Goal: Information Seeking & Learning: Learn about a topic

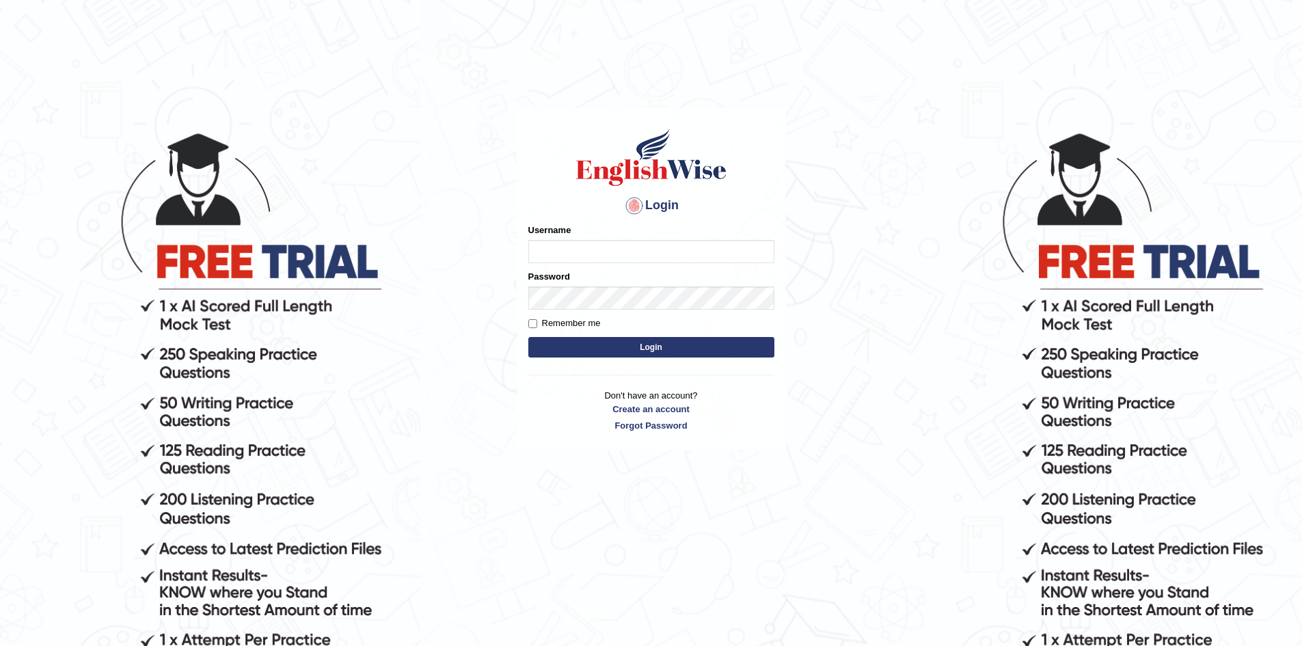
drag, startPoint x: 0, startPoint y: 0, endPoint x: 601, endPoint y: 242, distance: 648.3
click at [601, 242] on input "Username" at bounding box center [651, 251] width 246 height 23
type input "ZarinS"
click at [623, 354] on button "Login" at bounding box center [651, 347] width 246 height 21
click at [625, 353] on button "Login" at bounding box center [651, 347] width 246 height 21
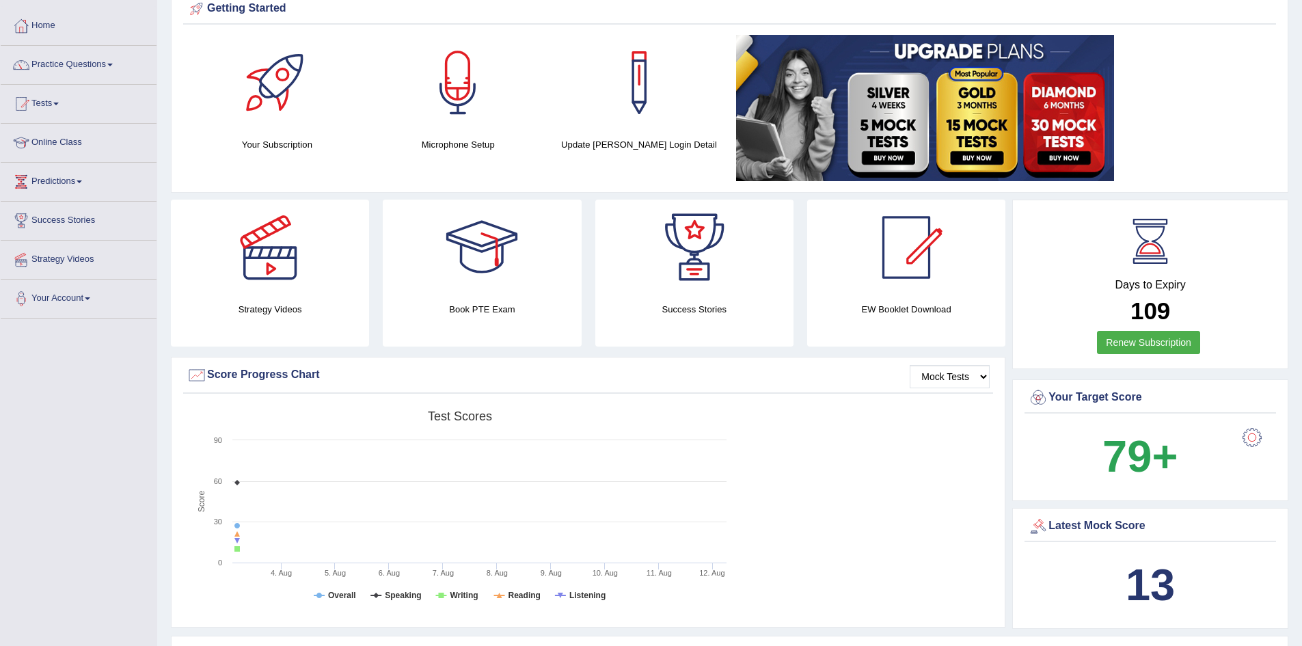
scroll to position [46, 0]
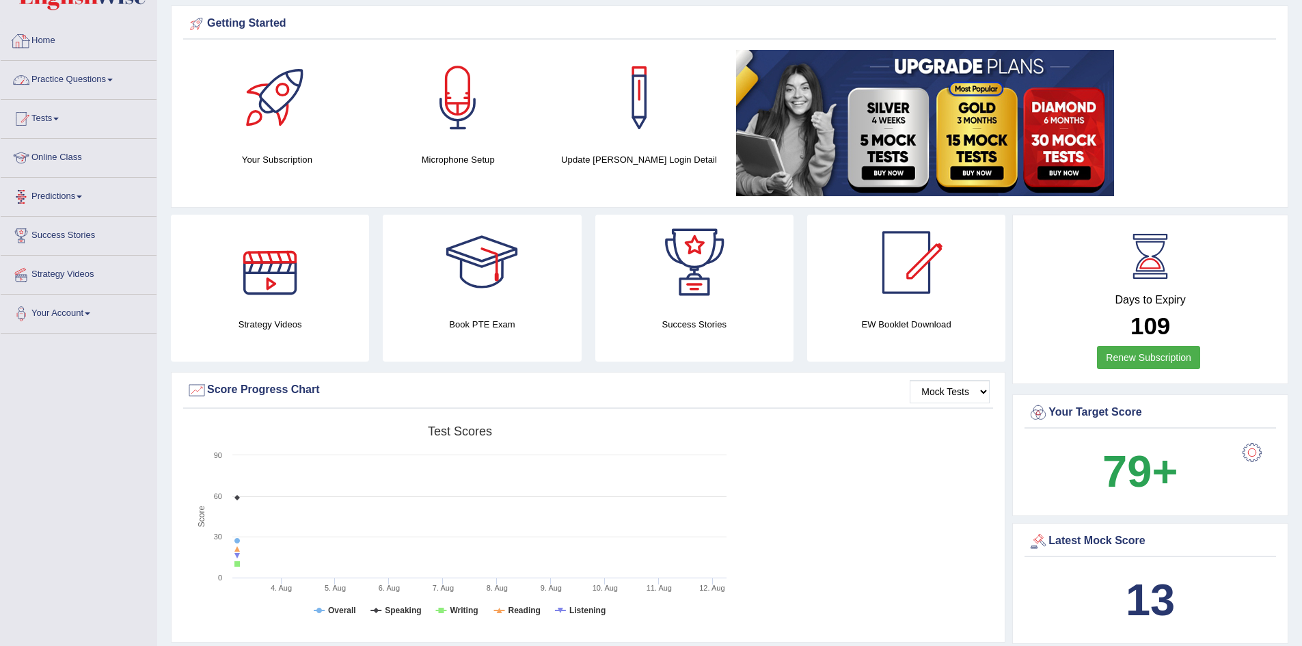
click at [106, 83] on link "Practice Questions" at bounding box center [79, 78] width 156 height 34
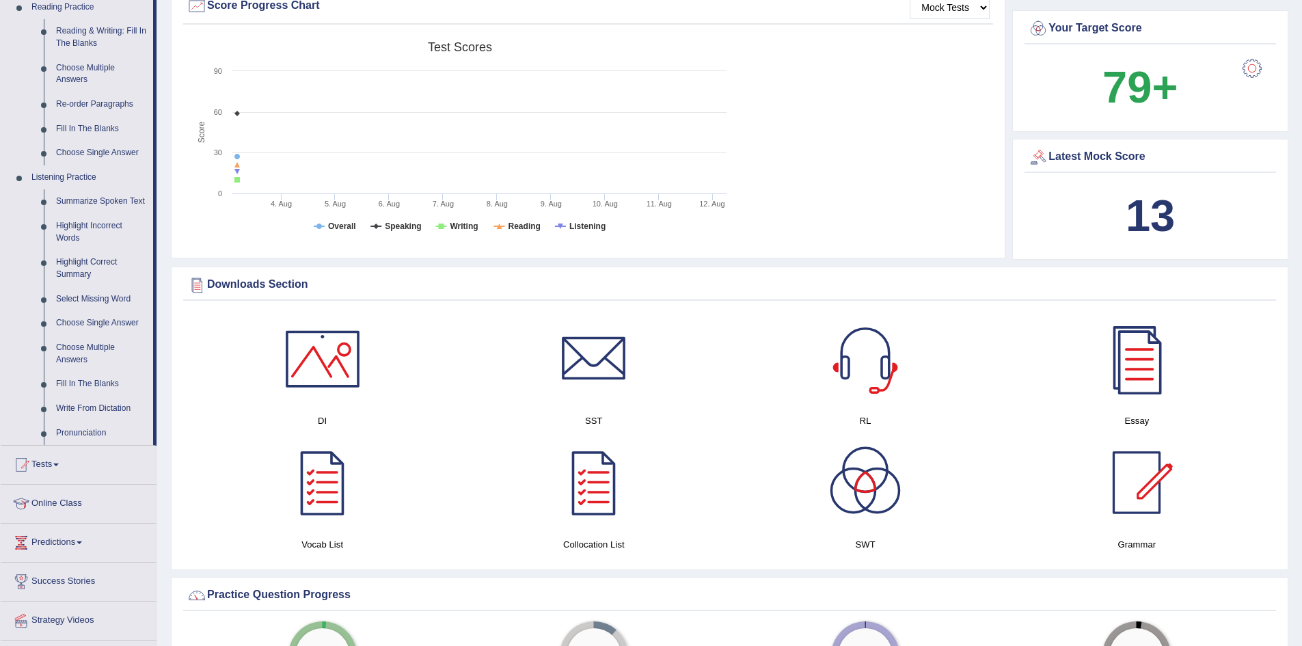
scroll to position [433, 0]
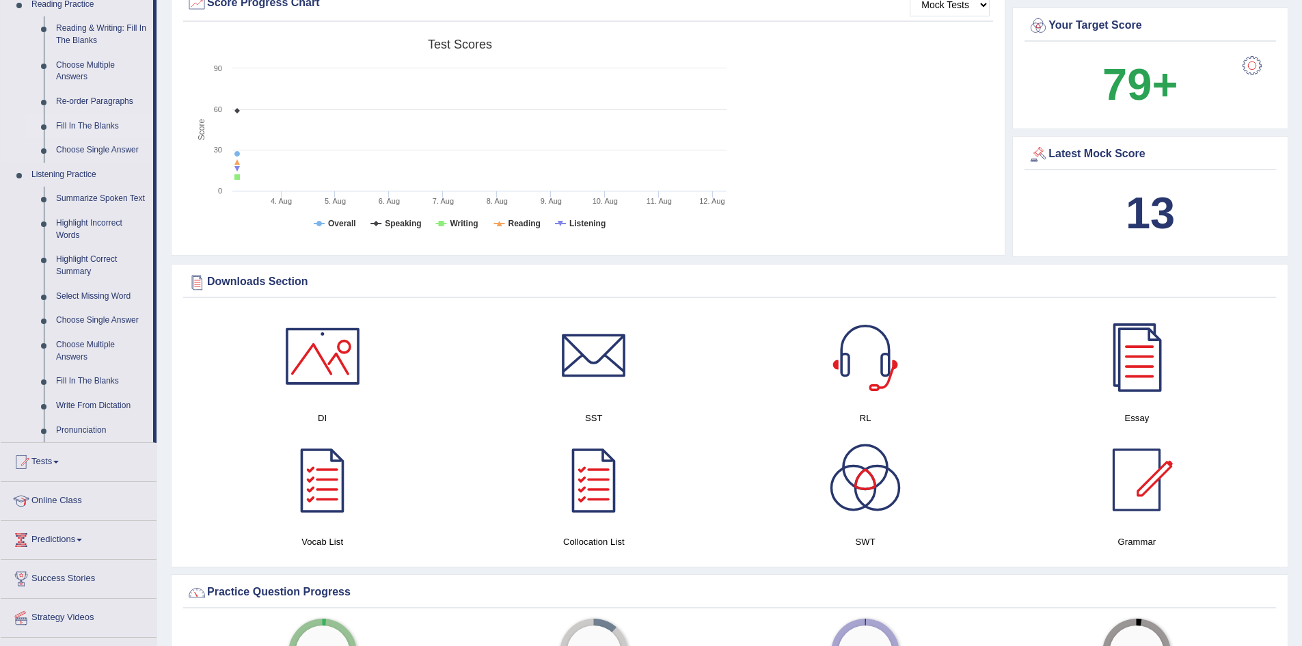
click at [96, 124] on link "Fill In The Blanks" at bounding box center [101, 126] width 103 height 25
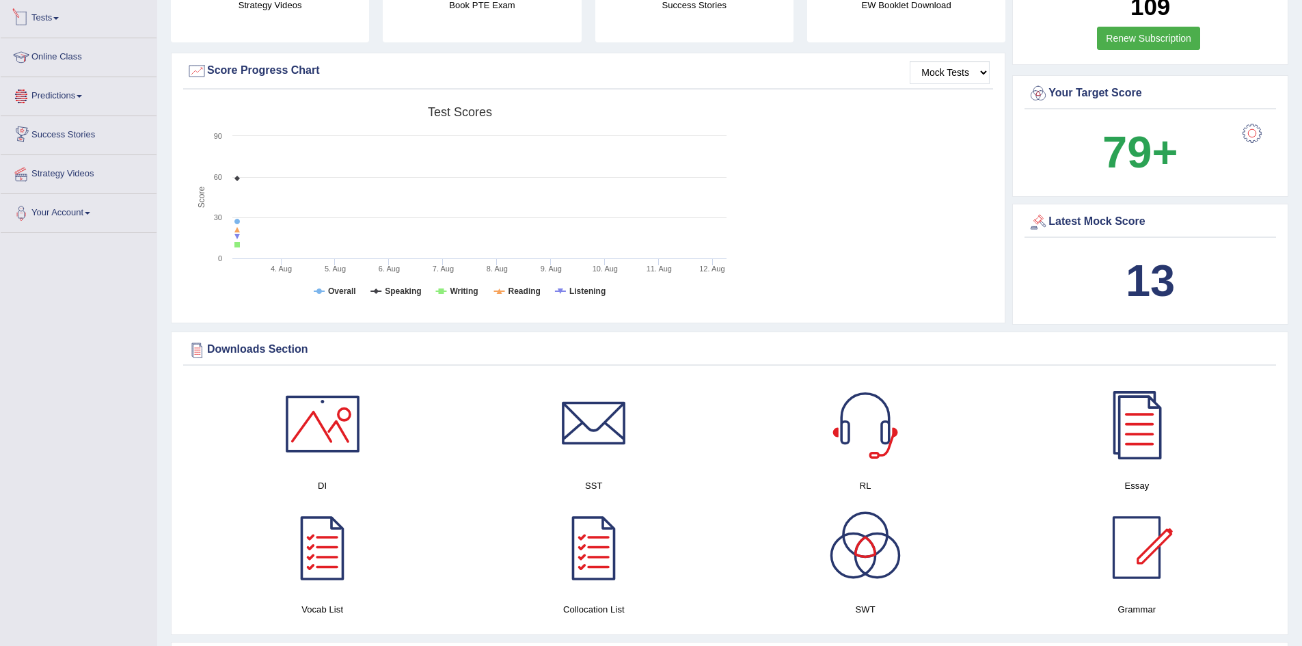
scroll to position [395, 0]
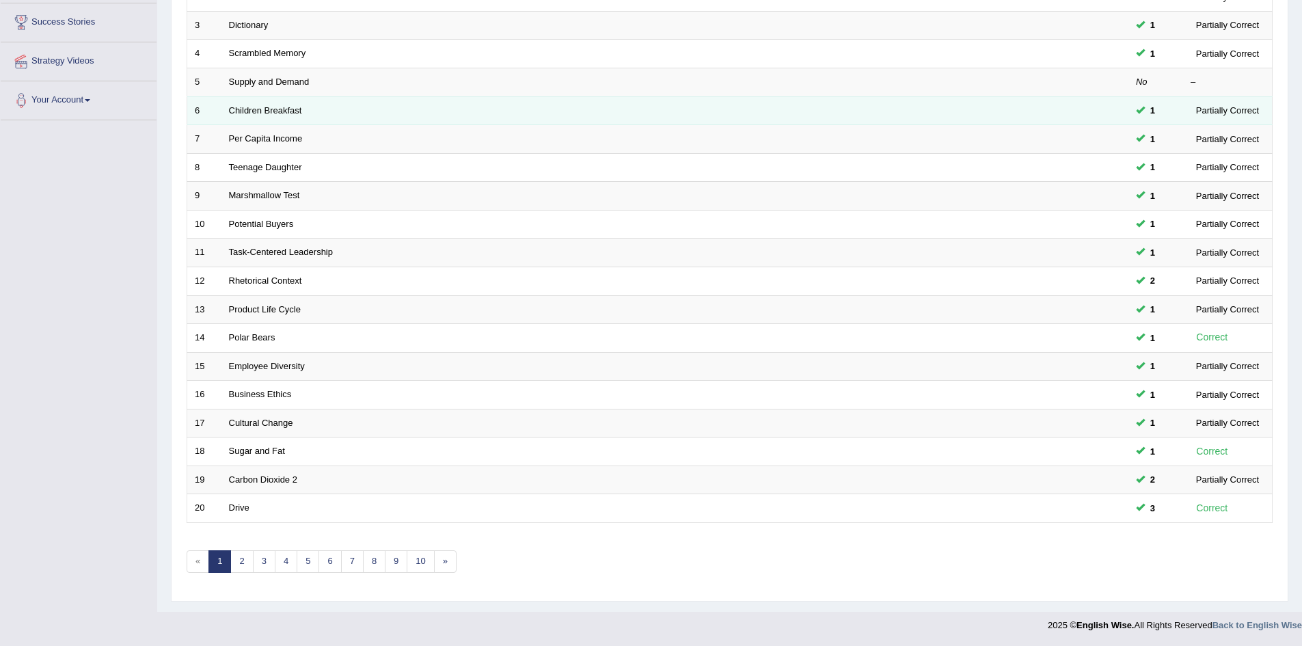
scroll to position [213, 0]
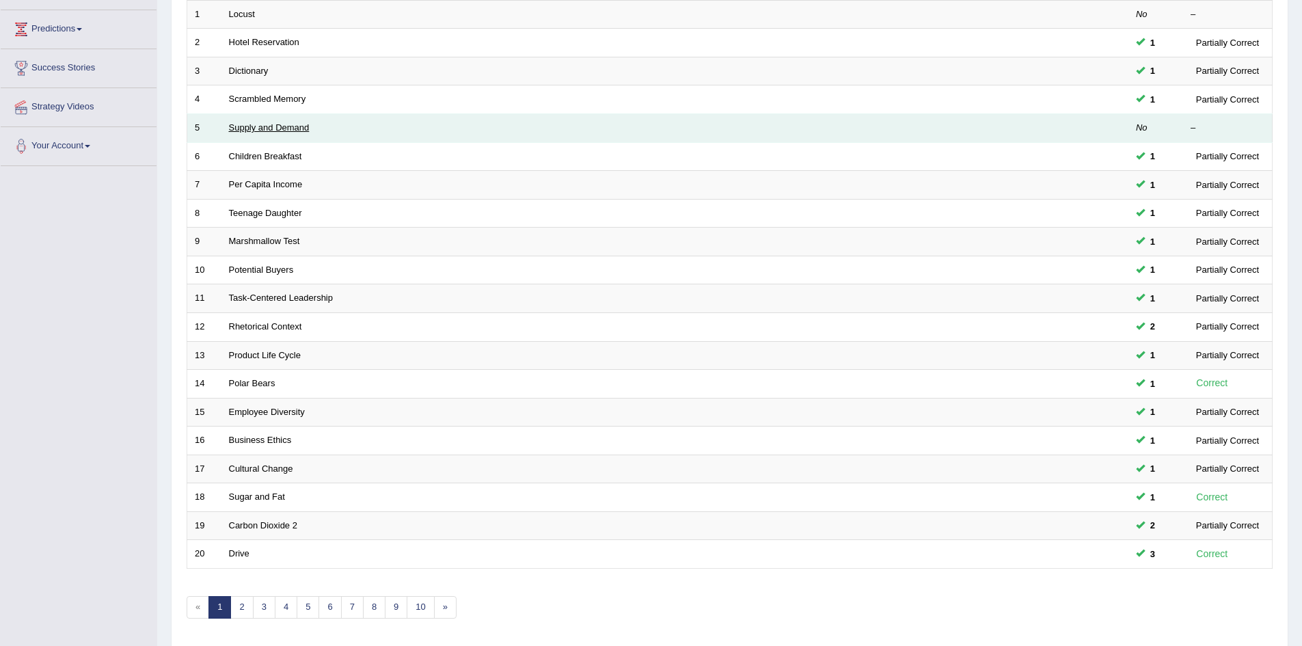
click at [256, 128] on link "Supply and Demand" at bounding box center [269, 127] width 81 height 10
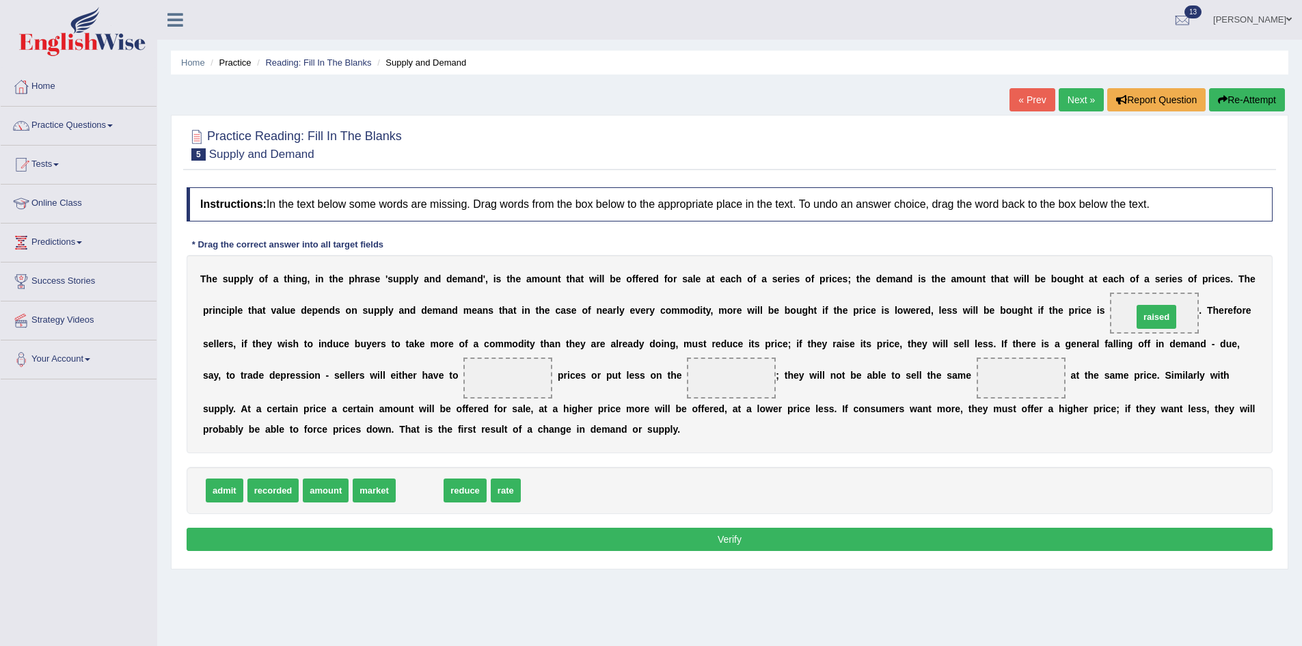
drag, startPoint x: 422, startPoint y: 489, endPoint x: 1158, endPoint y: 316, distance: 757.0
drag, startPoint x: 416, startPoint y: 492, endPoint x: 490, endPoint y: 369, distance: 143.5
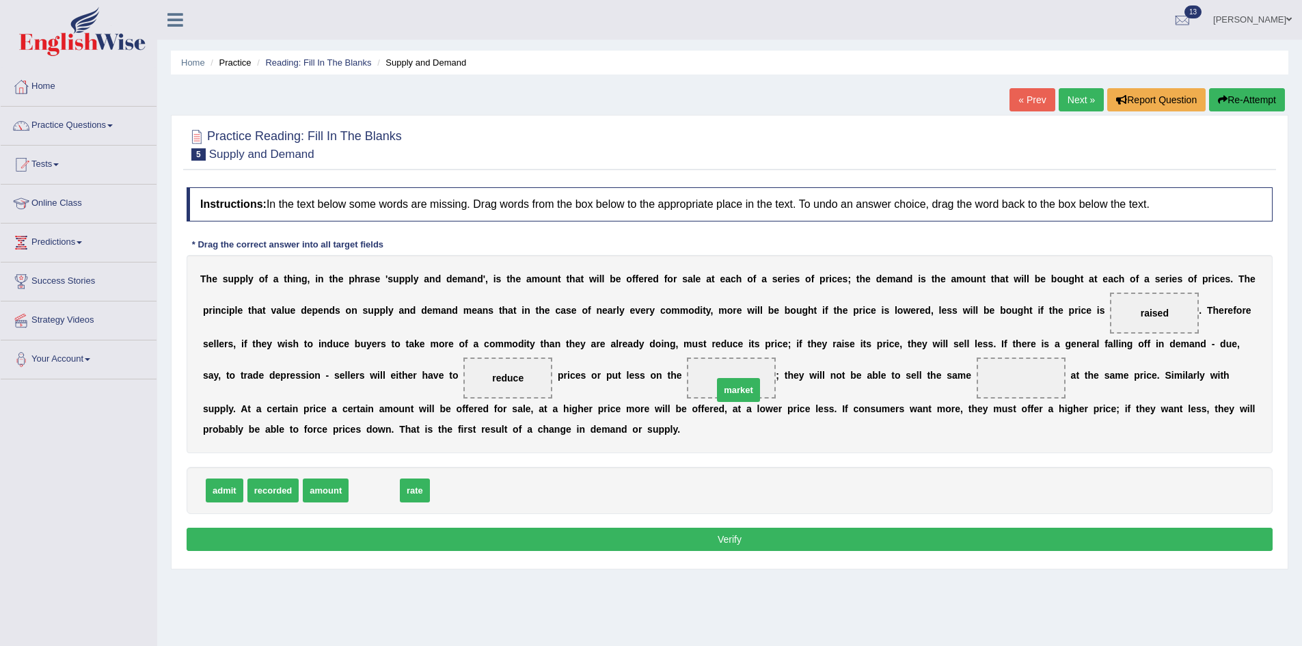
drag, startPoint x: 378, startPoint y: 496, endPoint x: 742, endPoint y: 395, distance: 377.9
drag, startPoint x: 334, startPoint y: 487, endPoint x: 1055, endPoint y: 373, distance: 729.9
click at [436, 547] on button "Verify" at bounding box center [730, 539] width 1086 height 23
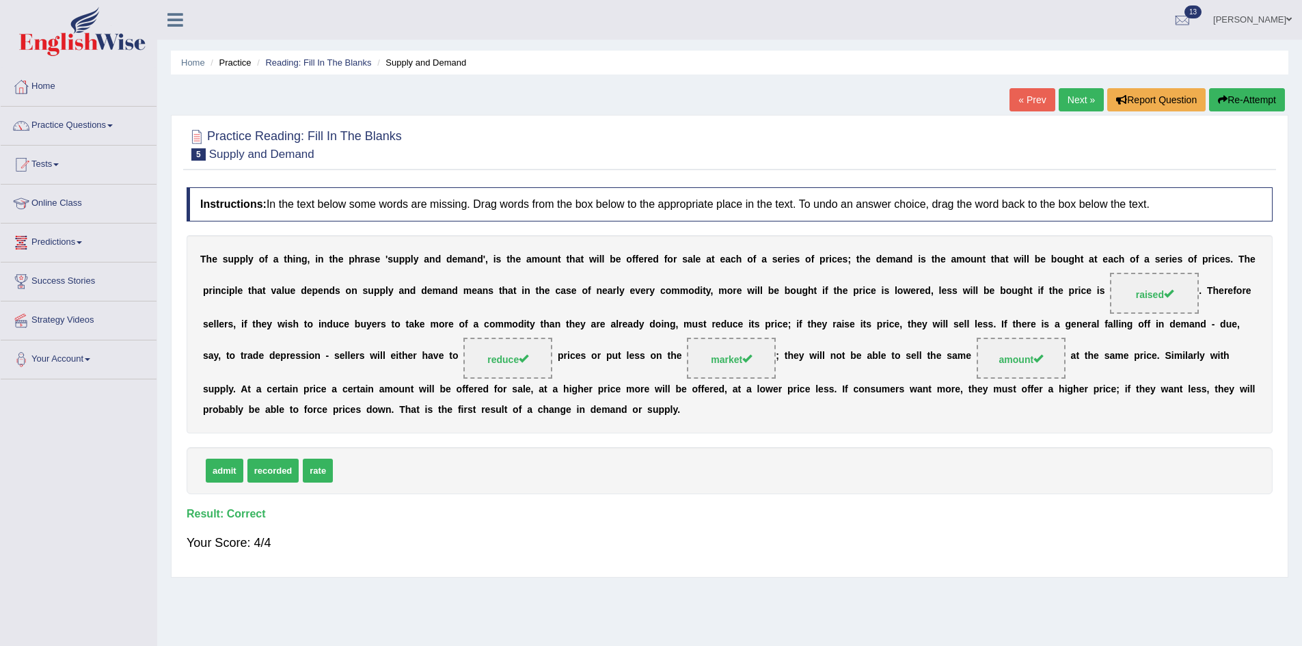
click at [1081, 98] on link "Next »" at bounding box center [1081, 99] width 45 height 23
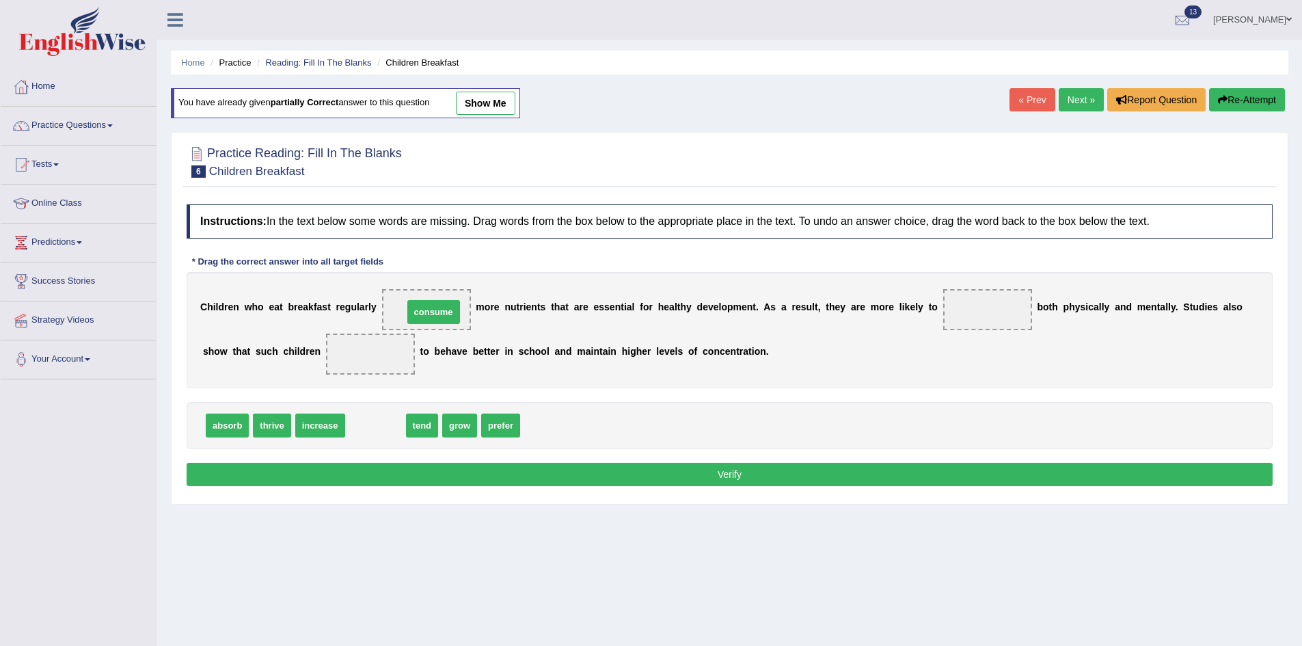
drag, startPoint x: 383, startPoint y: 429, endPoint x: 442, endPoint y: 315, distance: 127.5
drag, startPoint x: 412, startPoint y: 432, endPoint x: 998, endPoint y: 329, distance: 594.6
drag, startPoint x: 367, startPoint y: 428, endPoint x: 997, endPoint y: 318, distance: 639.7
drag, startPoint x: 273, startPoint y: 426, endPoint x: 355, endPoint y: 361, distance: 104.6
click at [290, 413] on span "thrive" at bounding box center [272, 425] width 38 height 24
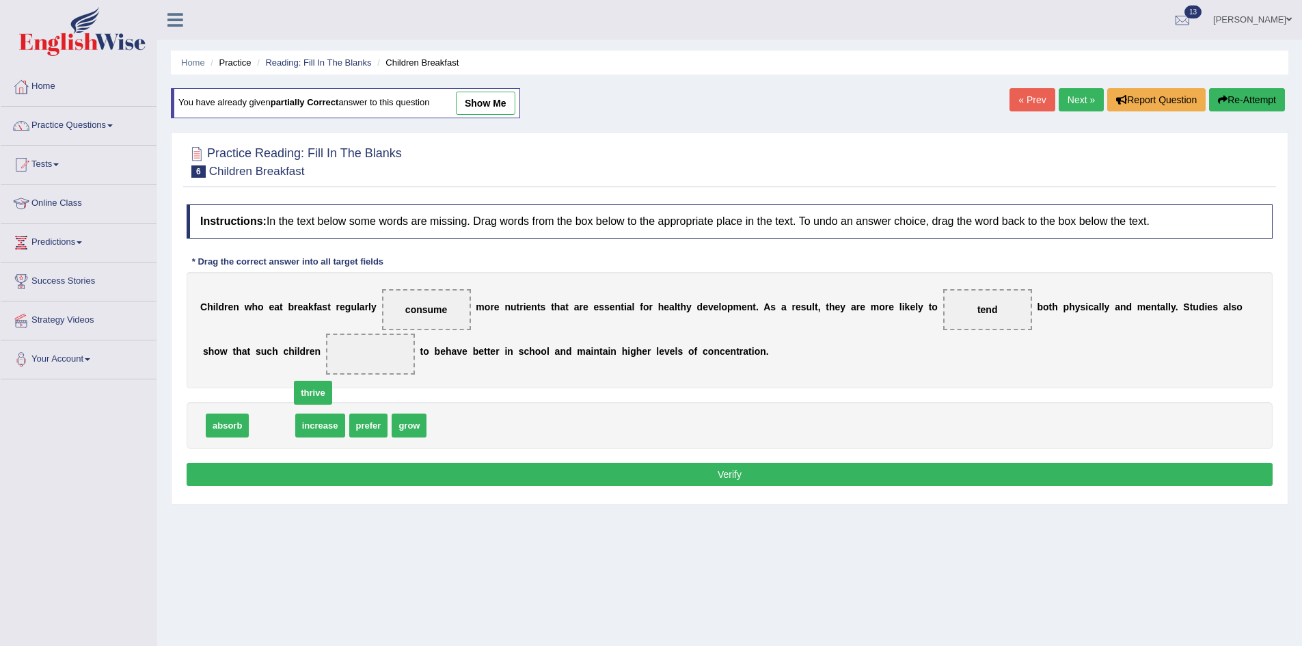
drag, startPoint x: 372, startPoint y: 350, endPoint x: 384, endPoint y: 343, distance: 14.1
click at [384, 343] on span at bounding box center [370, 354] width 89 height 41
drag, startPoint x: 262, startPoint y: 430, endPoint x: 388, endPoint y: 353, distance: 148.2
click at [437, 471] on button "Verify" at bounding box center [730, 474] width 1086 height 23
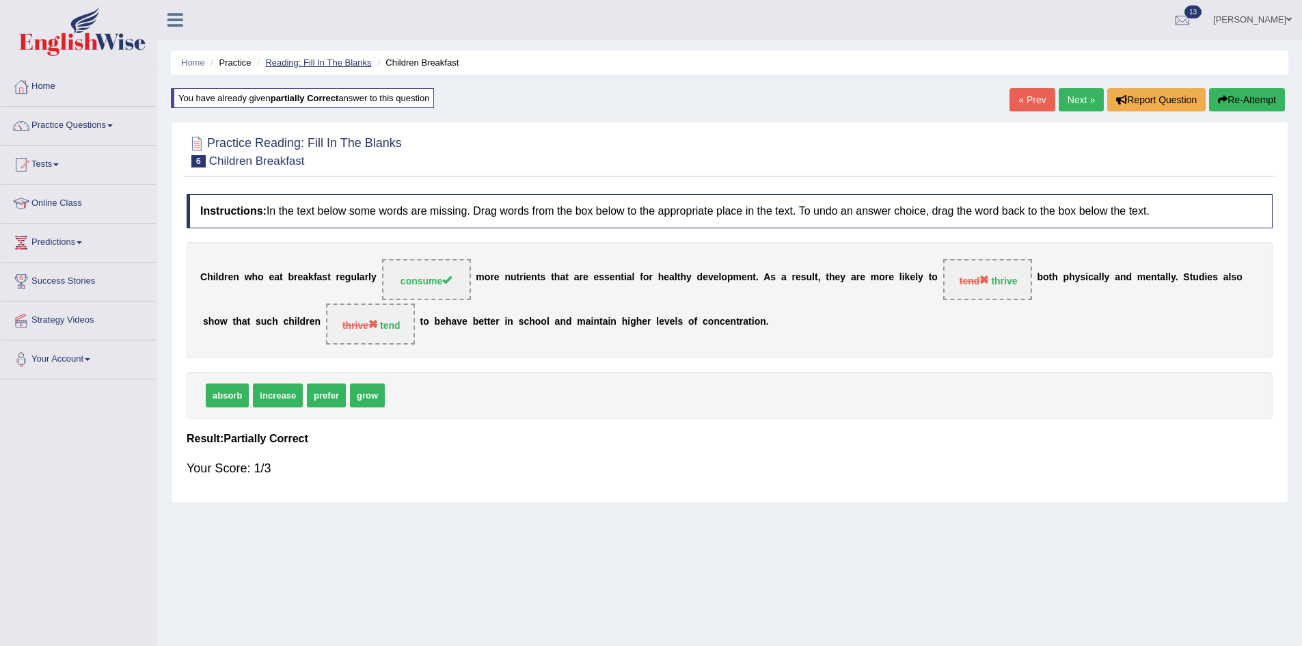
click at [277, 61] on link "Reading: Fill In The Blanks" at bounding box center [318, 62] width 106 height 10
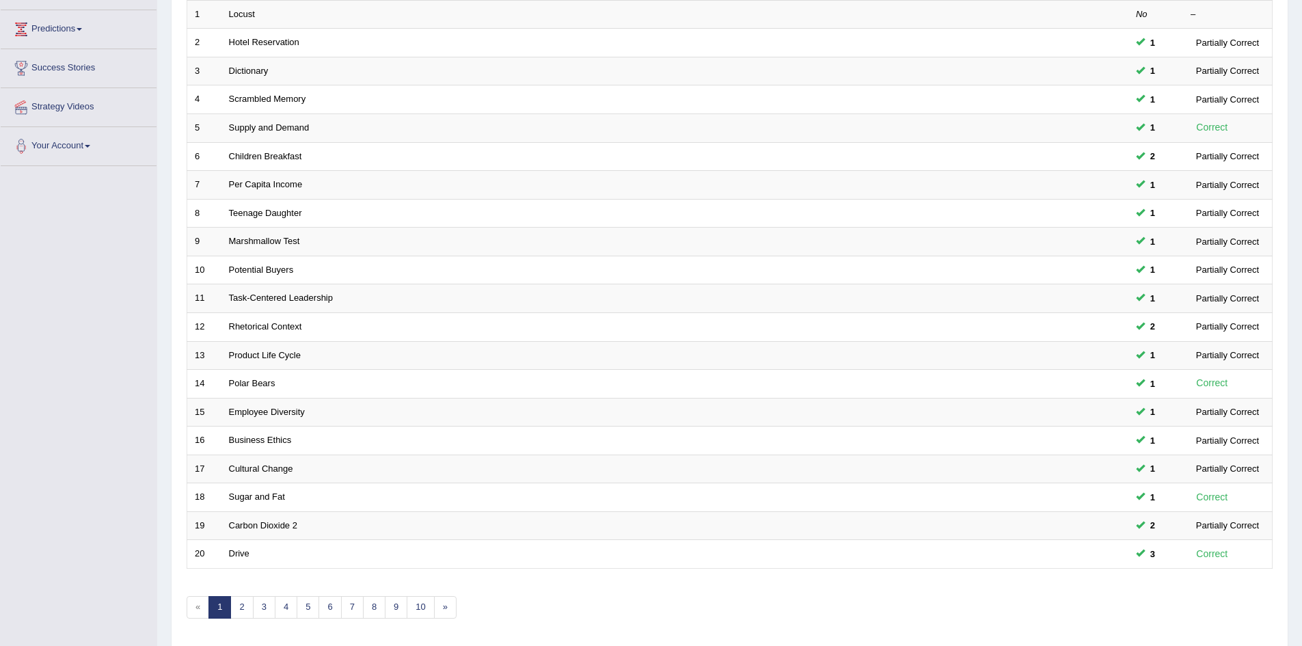
scroll to position [259, 0]
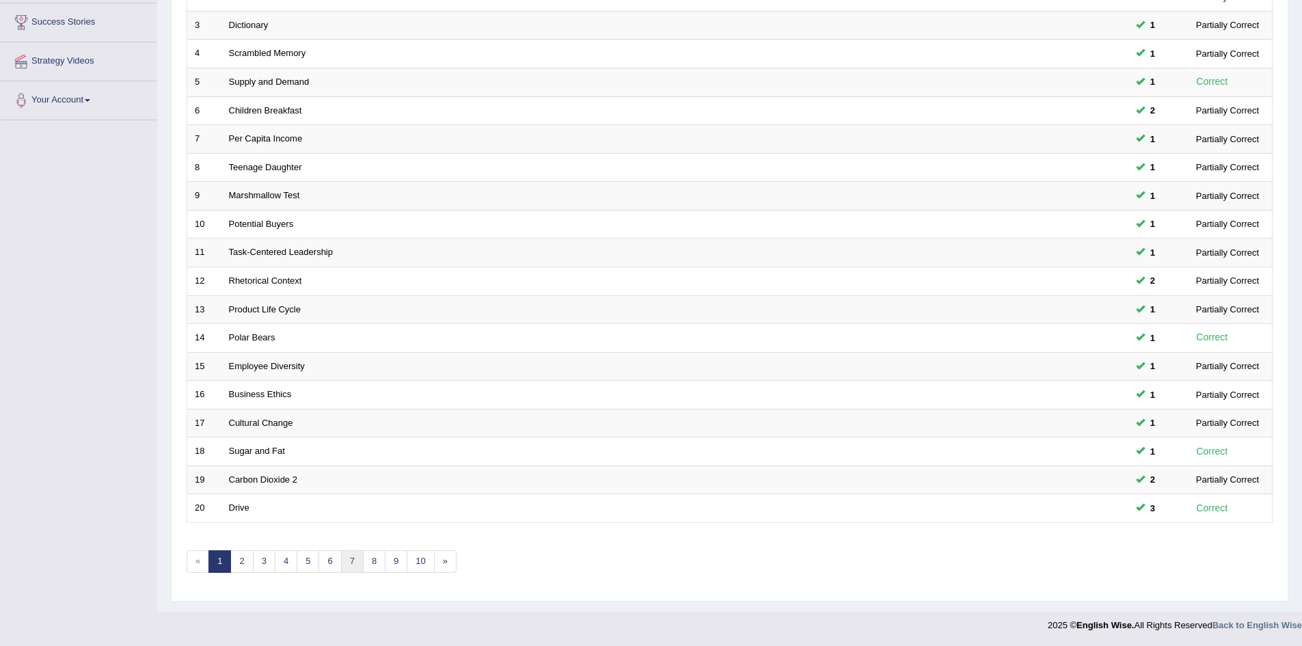
click at [355, 567] on link "7" at bounding box center [352, 561] width 23 height 23
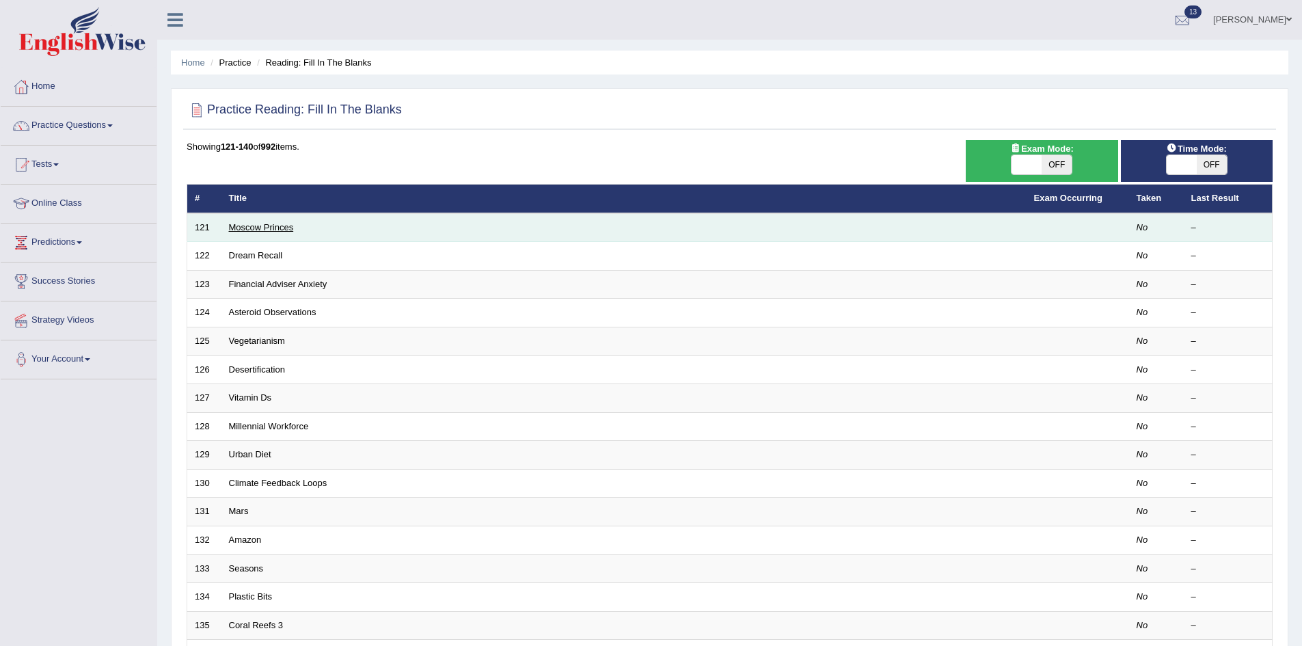
click at [239, 228] on link "Moscow Princes" at bounding box center [261, 227] width 65 height 10
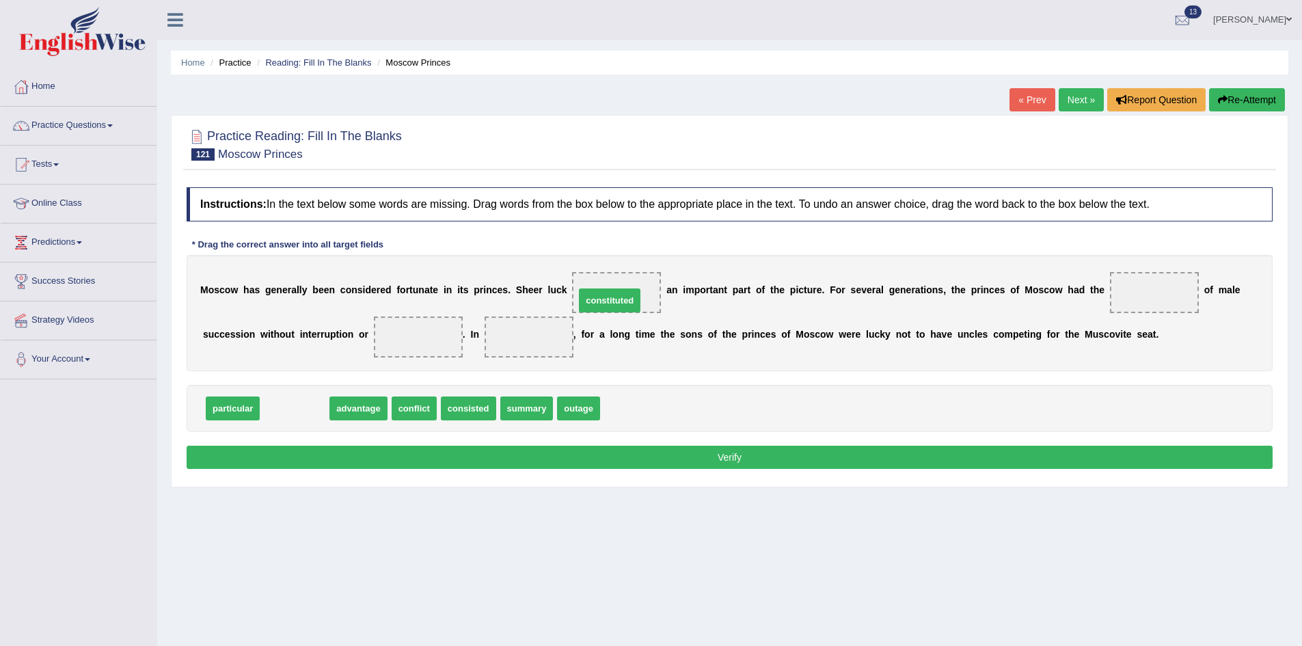
drag, startPoint x: 285, startPoint y: 411, endPoint x: 600, endPoint y: 303, distance: 333.1
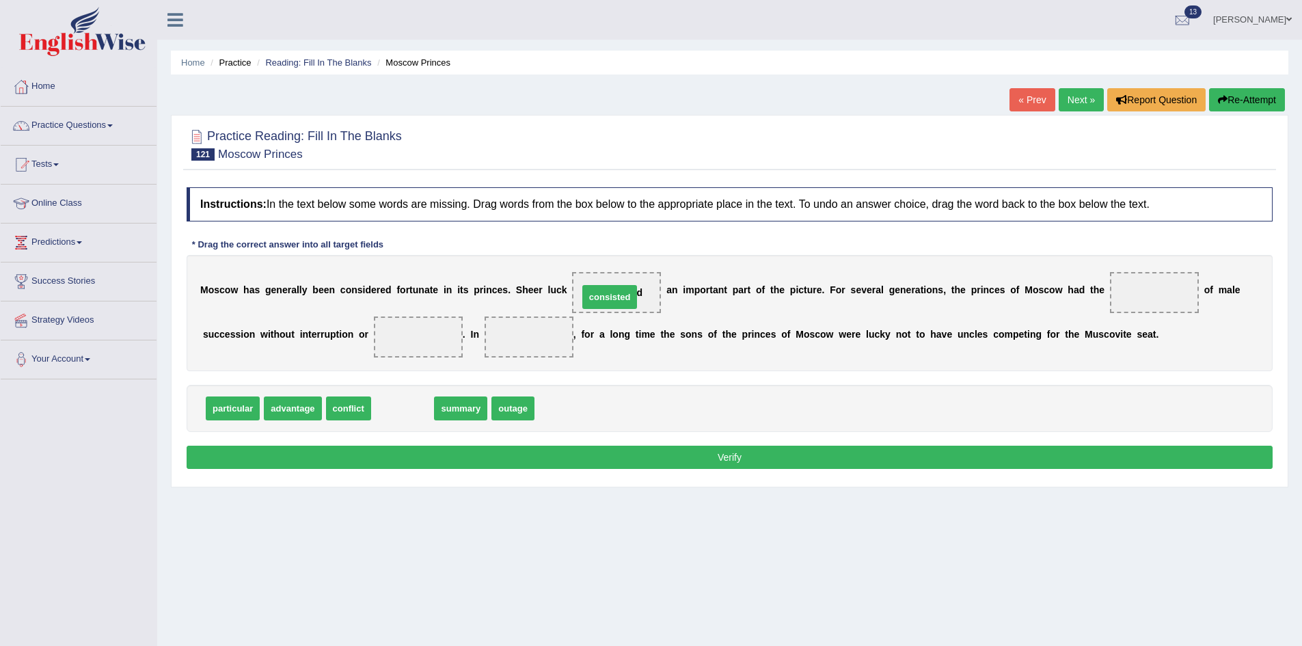
drag, startPoint x: 394, startPoint y: 416, endPoint x: 601, endPoint y: 304, distance: 235.2
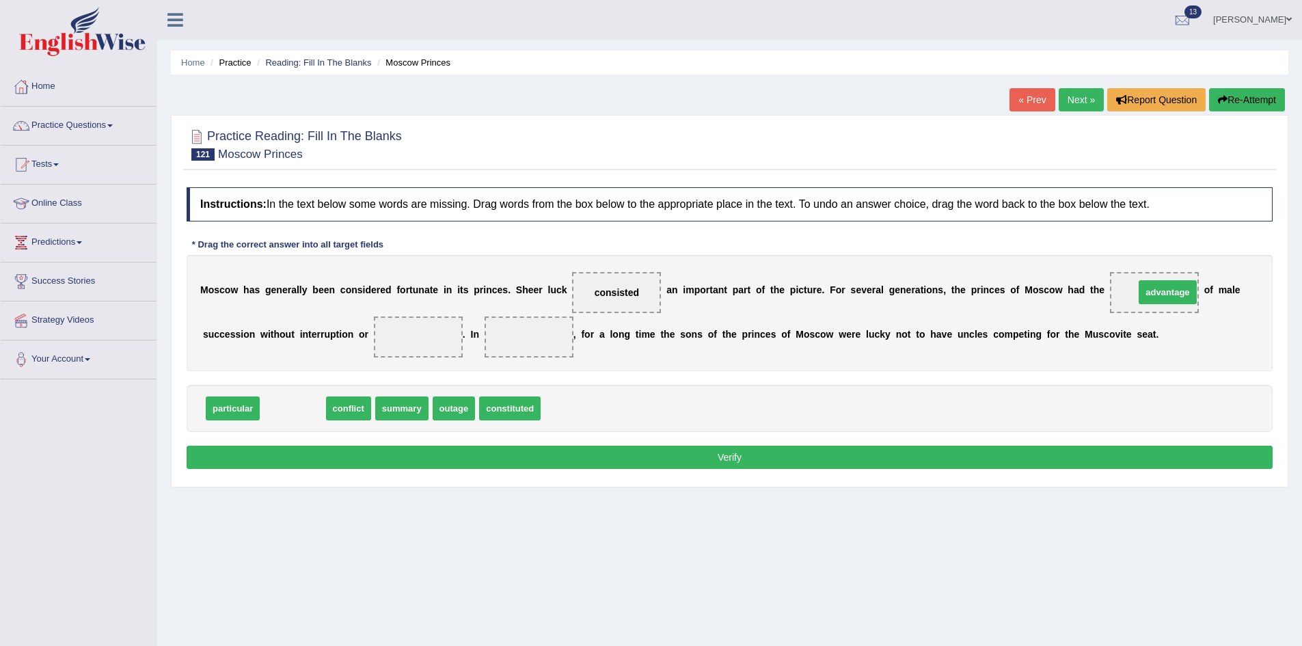
drag, startPoint x: 286, startPoint y: 413, endPoint x: 1161, endPoint y: 297, distance: 882.5
drag, startPoint x: 282, startPoint y: 414, endPoint x: 440, endPoint y: 336, distance: 176.4
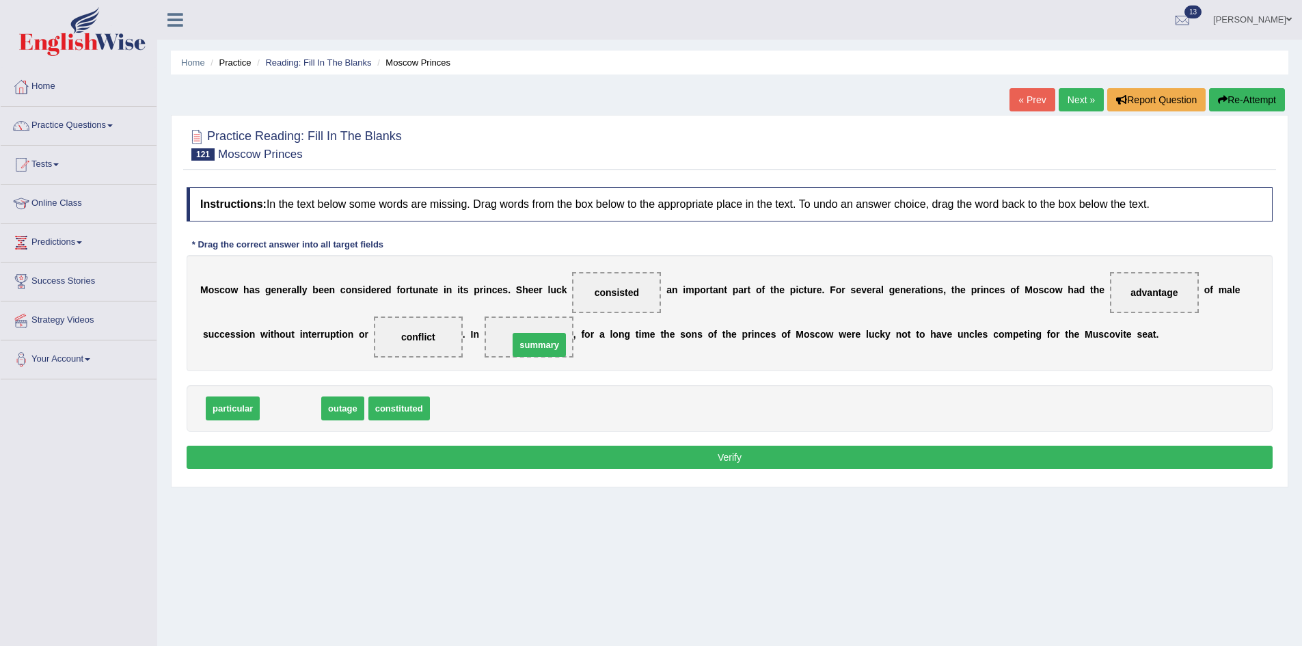
drag, startPoint x: 288, startPoint y: 404, endPoint x: 537, endPoint y: 341, distance: 256.6
click at [721, 455] on button "Verify" at bounding box center [730, 457] width 1086 height 23
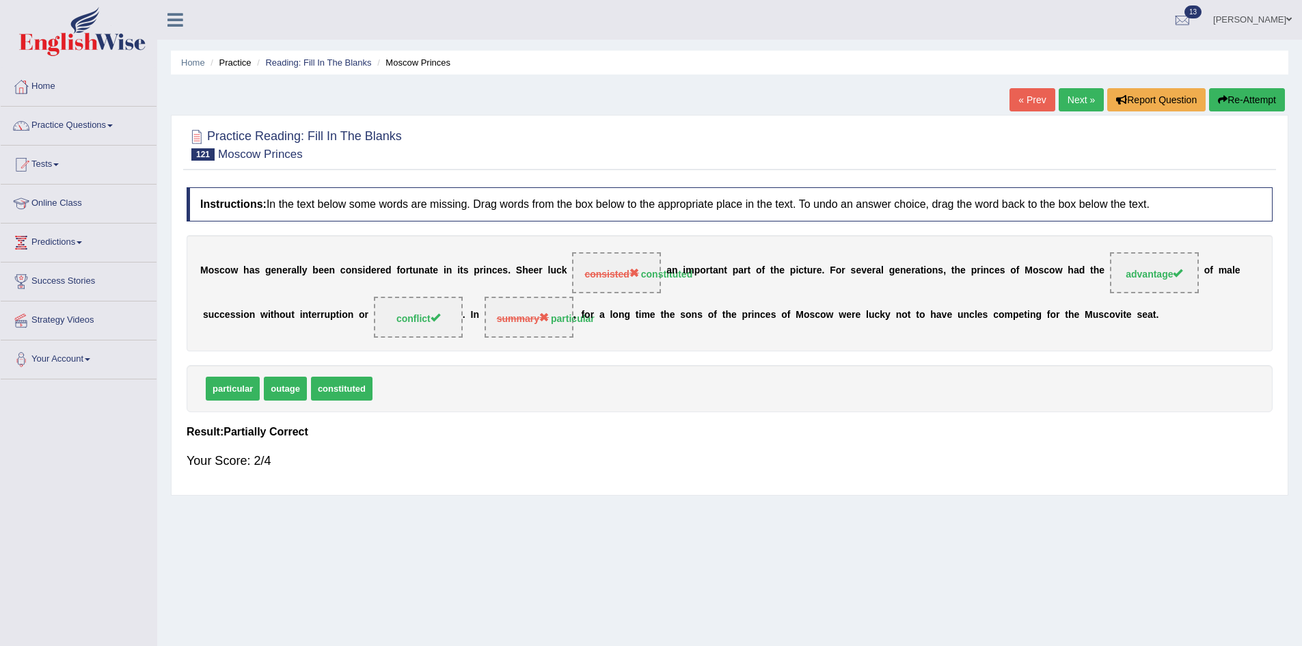
click at [1064, 98] on link "Next »" at bounding box center [1081, 99] width 45 height 23
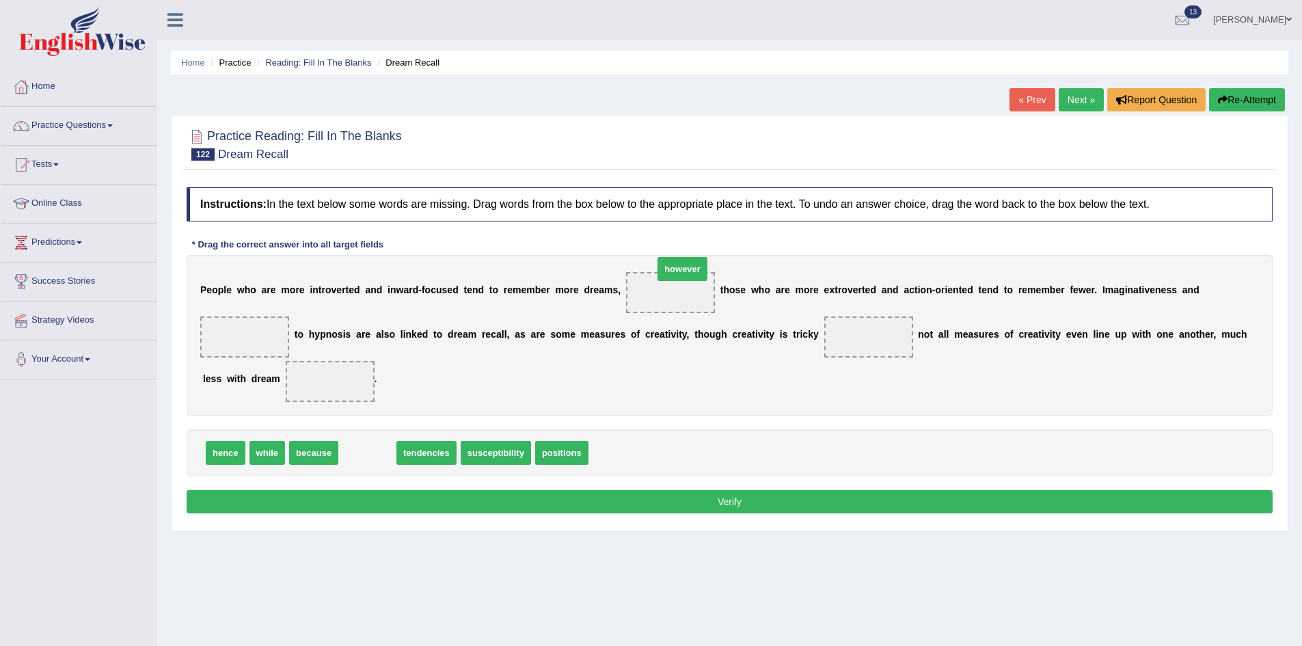
drag, startPoint x: 366, startPoint y: 455, endPoint x: 681, endPoint y: 271, distance: 364.8
drag, startPoint x: 372, startPoint y: 448, endPoint x: 245, endPoint y: 329, distance: 174.1
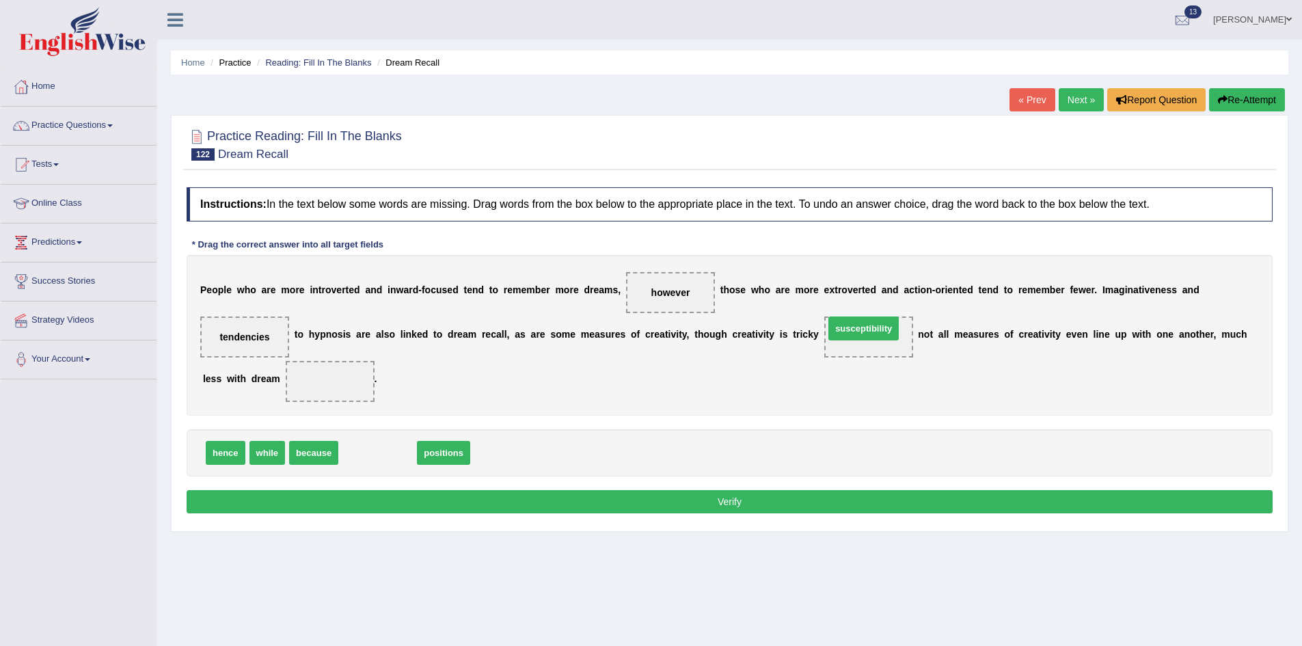
drag, startPoint x: 359, startPoint y: 455, endPoint x: 845, endPoint y: 331, distance: 501.6
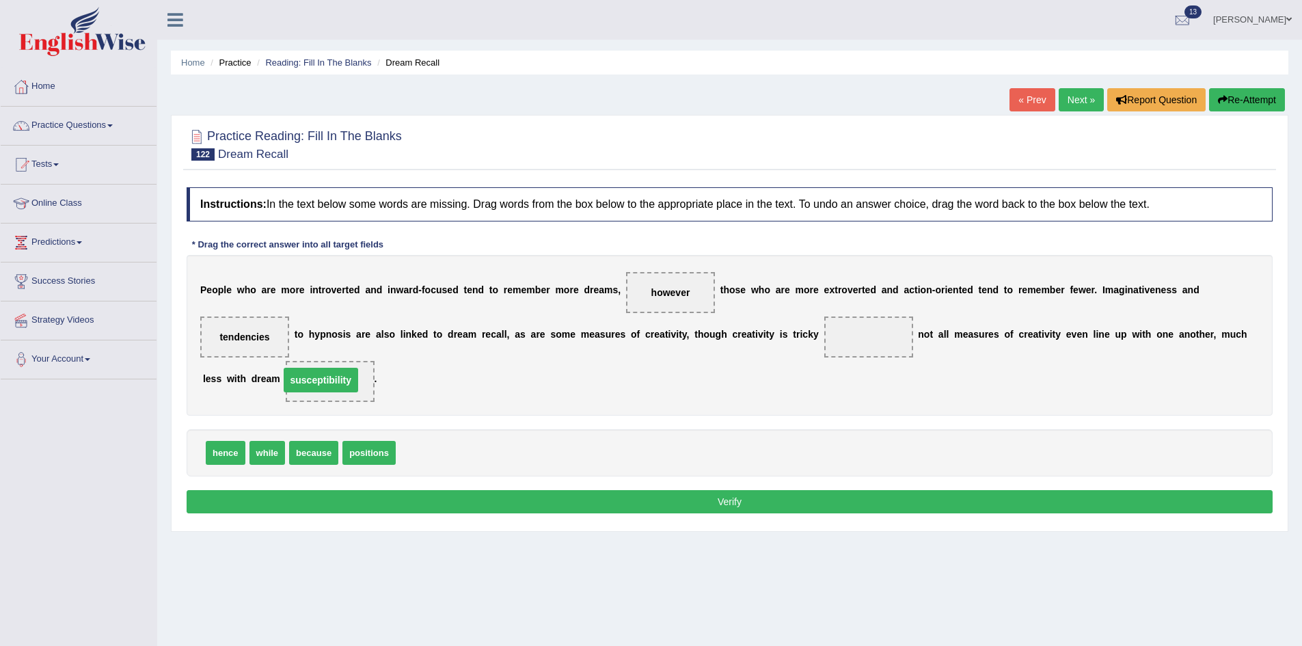
drag, startPoint x: 872, startPoint y: 336, endPoint x: 319, endPoint y: 379, distance: 554.6
drag, startPoint x: 366, startPoint y: 449, endPoint x: 729, endPoint y: 360, distance: 373.8
click at [478, 508] on button "Verify" at bounding box center [730, 501] width 1086 height 23
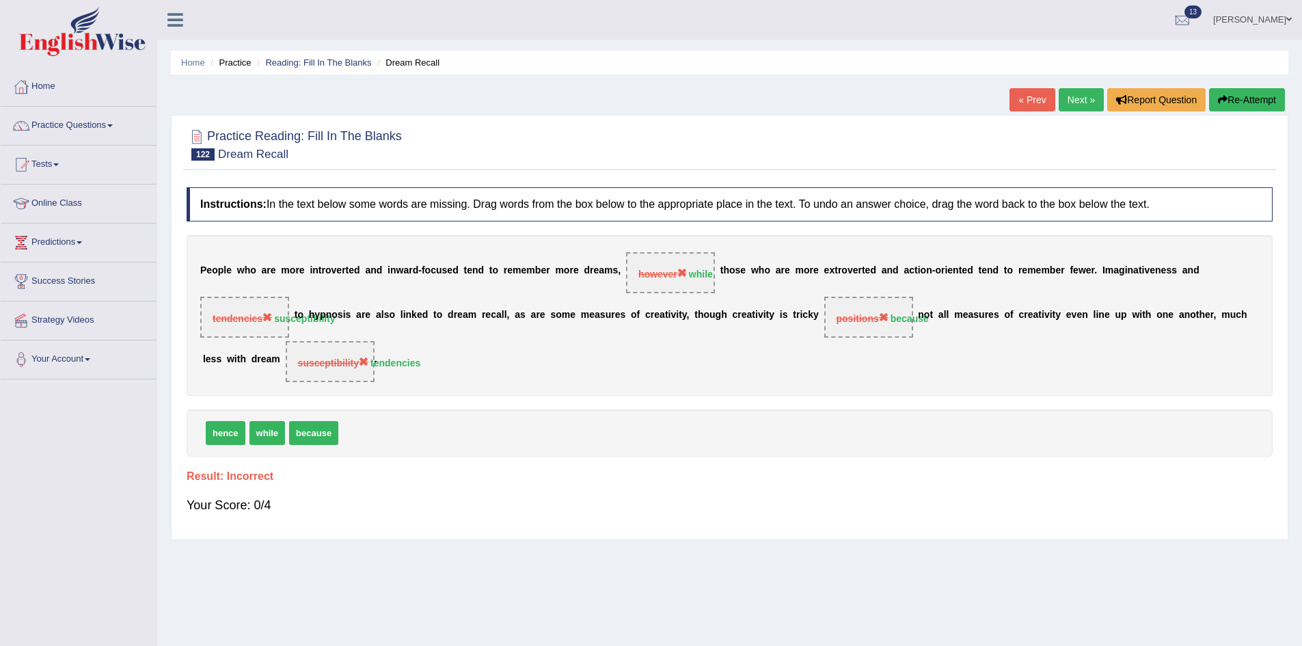
click at [1070, 96] on link "Next »" at bounding box center [1081, 99] width 45 height 23
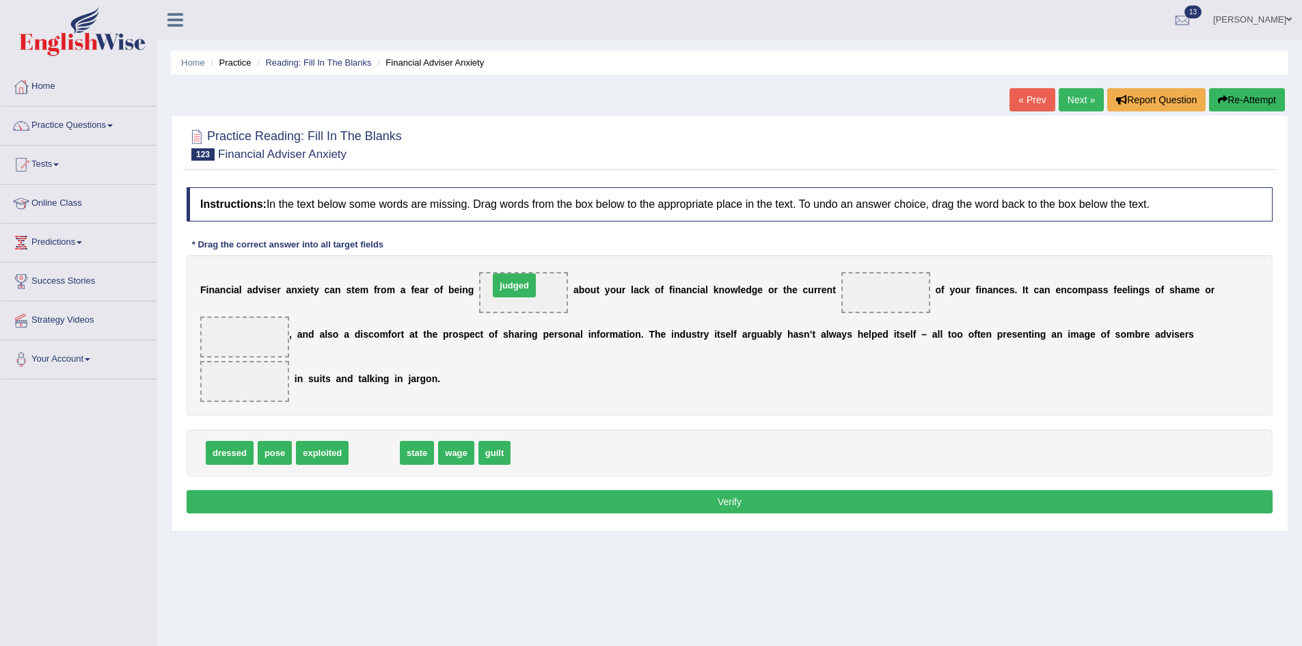
drag, startPoint x: 381, startPoint y: 461, endPoint x: 521, endPoint y: 294, distance: 218.3
drag, startPoint x: 273, startPoint y: 450, endPoint x: 948, endPoint y: 300, distance: 691.1
drag, startPoint x: 419, startPoint y: 455, endPoint x: 254, endPoint y: 335, distance: 204.0
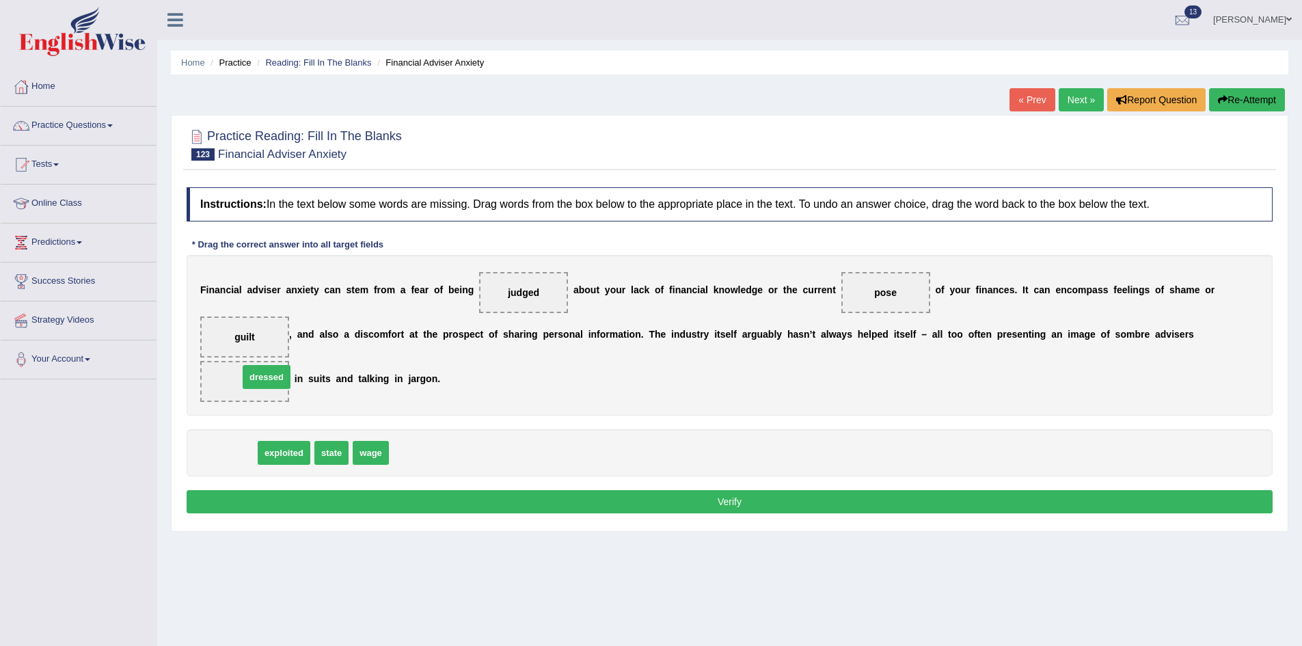
drag, startPoint x: 221, startPoint y: 448, endPoint x: 258, endPoint y: 372, distance: 84.4
drag, startPoint x: 228, startPoint y: 456, endPoint x: 895, endPoint y: 293, distance: 686.1
click at [686, 497] on button "Verify" at bounding box center [730, 501] width 1086 height 23
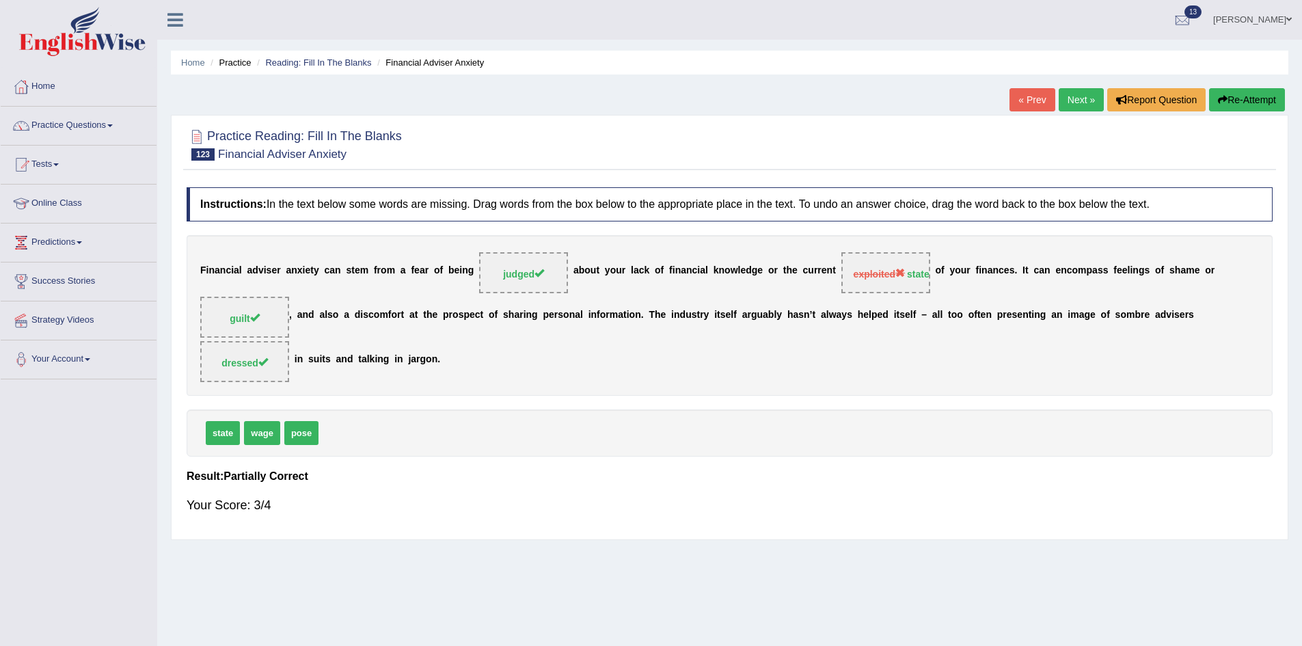
click at [1086, 105] on link "Next »" at bounding box center [1081, 99] width 45 height 23
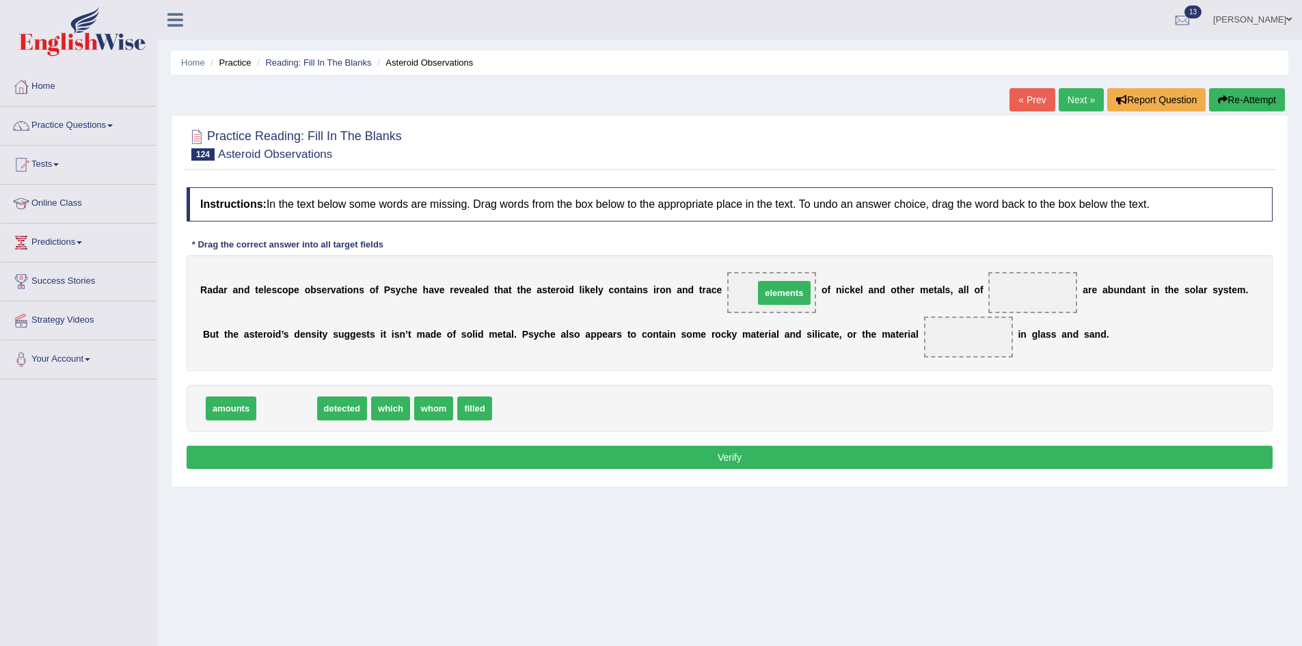
drag, startPoint x: 287, startPoint y: 407, endPoint x: 785, endPoint y: 292, distance: 510.8
drag, startPoint x: 290, startPoint y: 410, endPoint x: 965, endPoint y: 329, distance: 680.1
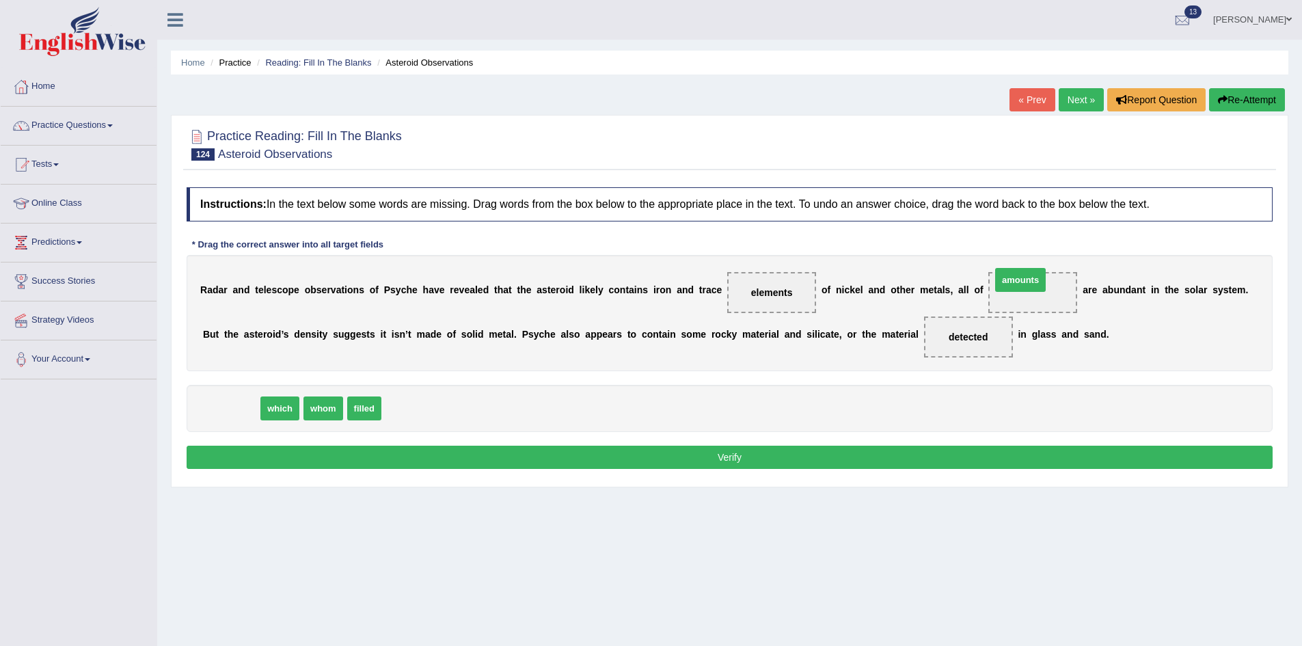
drag, startPoint x: 237, startPoint y: 405, endPoint x: 1027, endPoint y: 276, distance: 799.8
click at [609, 459] on button "Verify" at bounding box center [730, 457] width 1086 height 23
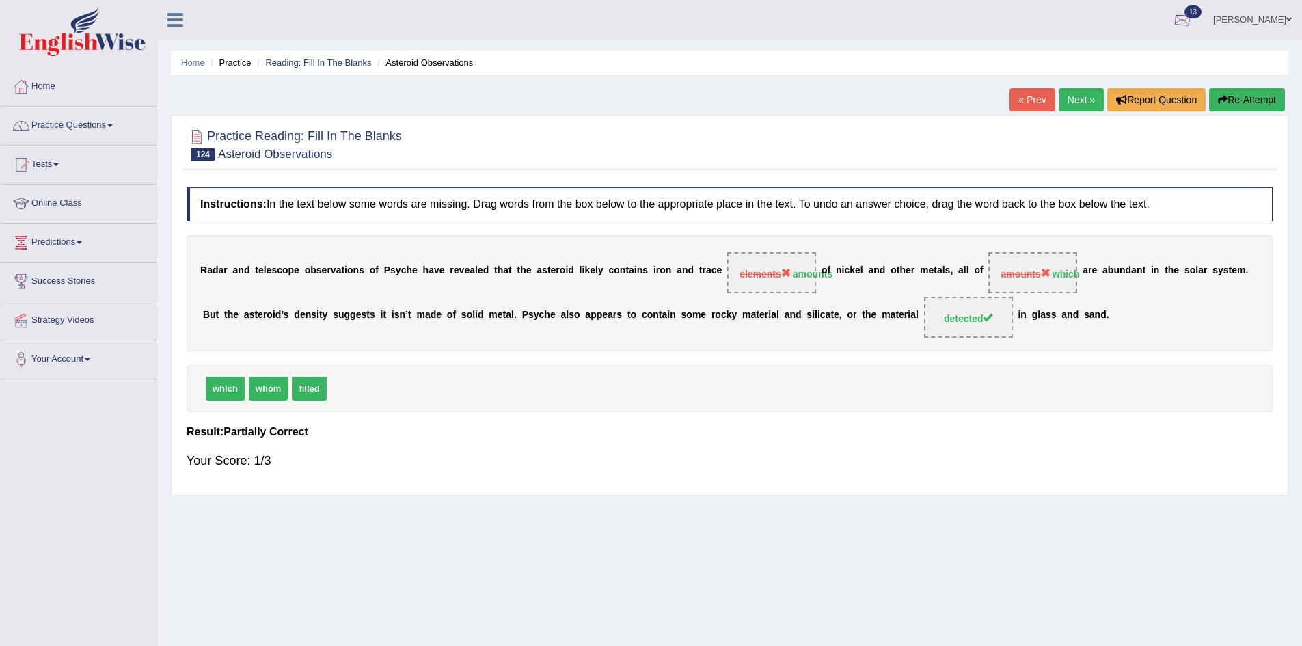
click at [1280, 13] on link "[PERSON_NAME]" at bounding box center [1252, 18] width 99 height 36
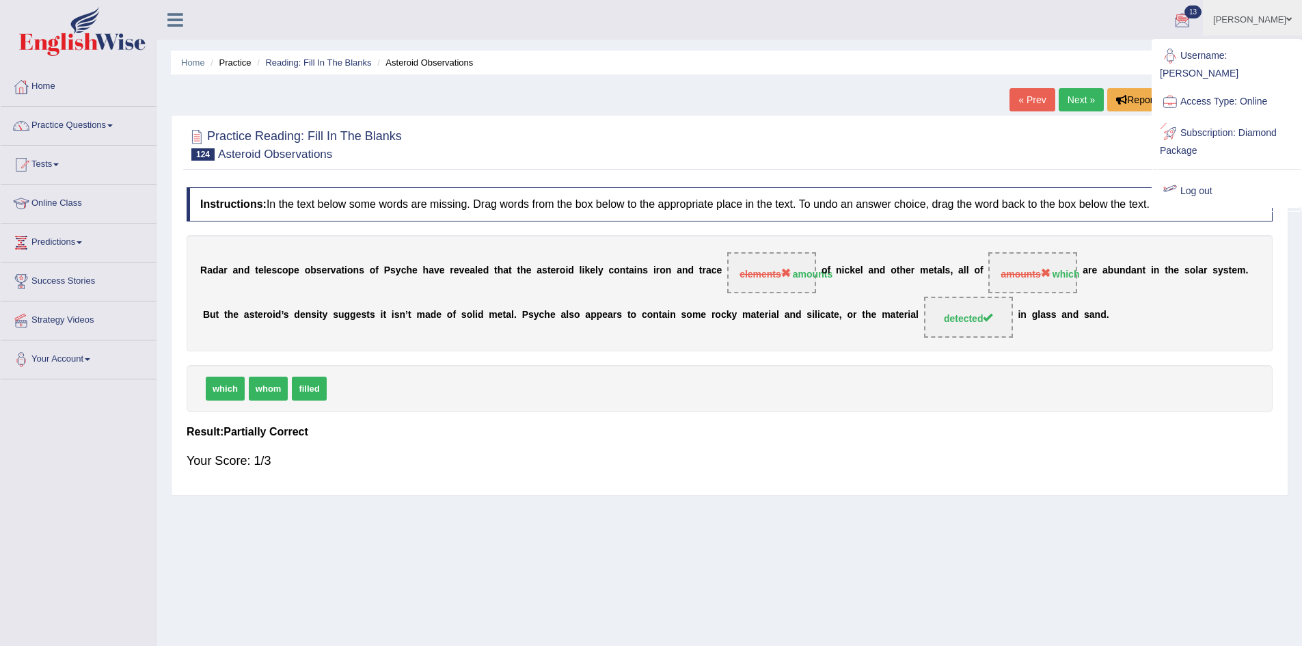
click at [1198, 178] on link "Log out" at bounding box center [1227, 191] width 148 height 31
